Goal: Information Seeking & Learning: Find specific fact

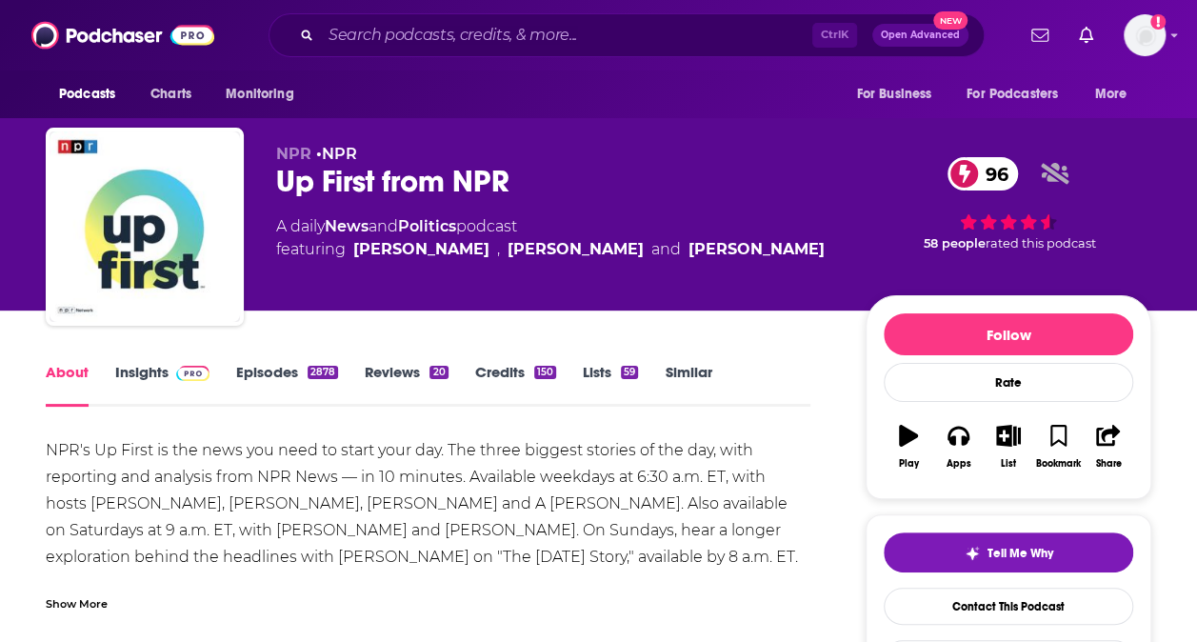
click at [169, 368] on span at bounding box center [189, 372] width 41 height 18
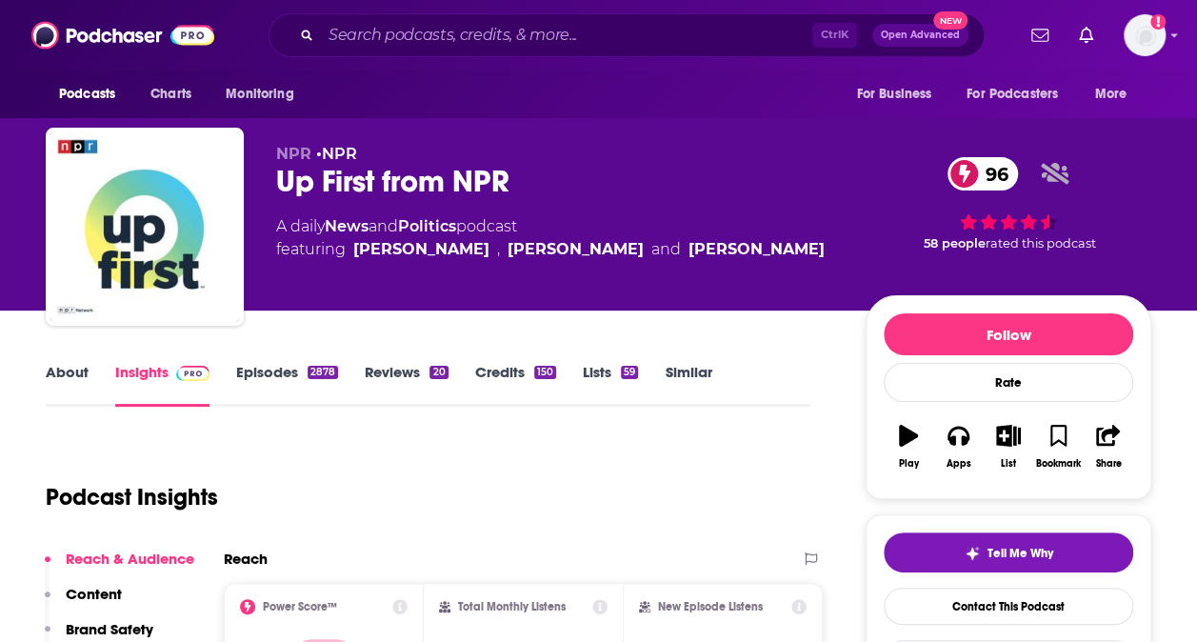
scroll to position [236, 0]
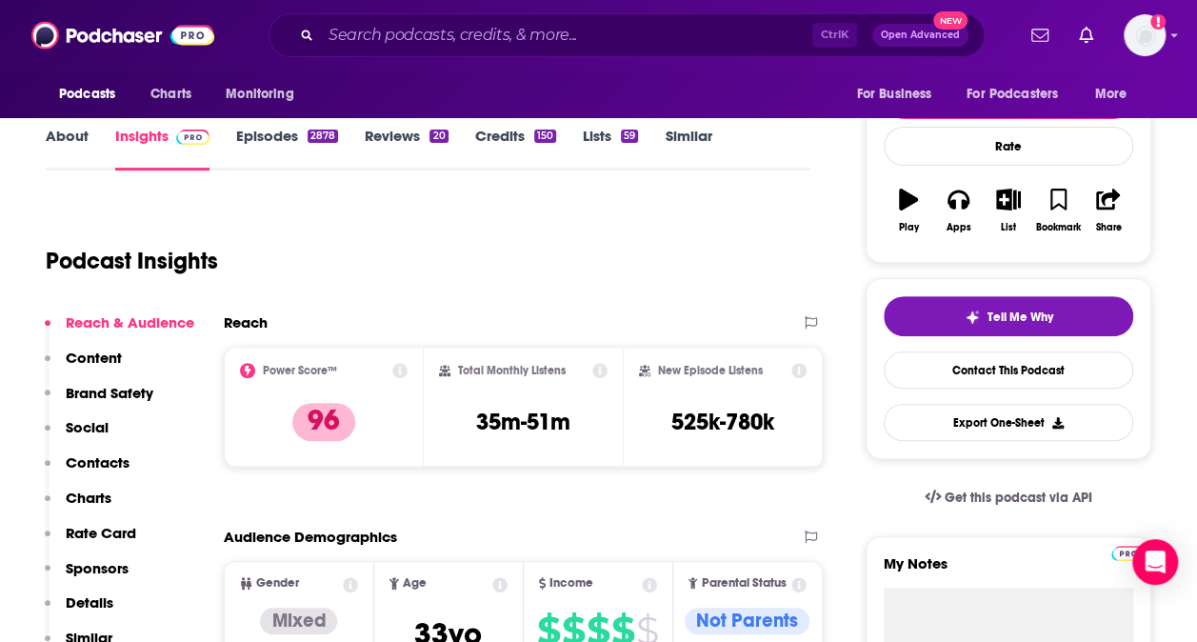
click at [552, 437] on div "Total Monthly Listens 35m-51m" at bounding box center [523, 407] width 169 height 88
copy div "35m-51m"
